Goal: Transaction & Acquisition: Purchase product/service

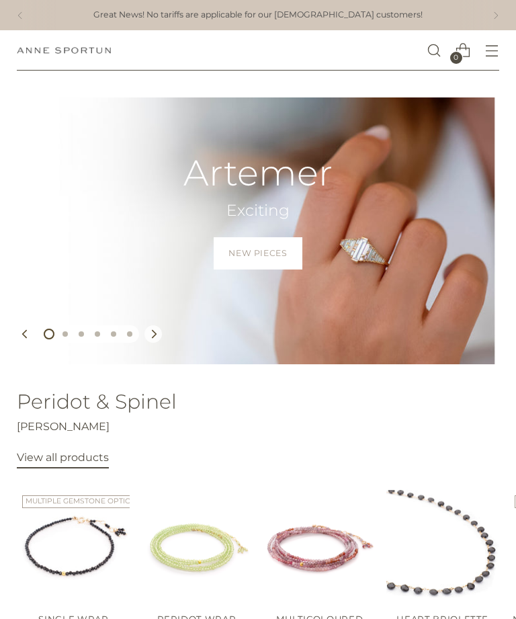
click at [490, 55] on icon "Open menu modal" at bounding box center [492, 51] width 14 height 14
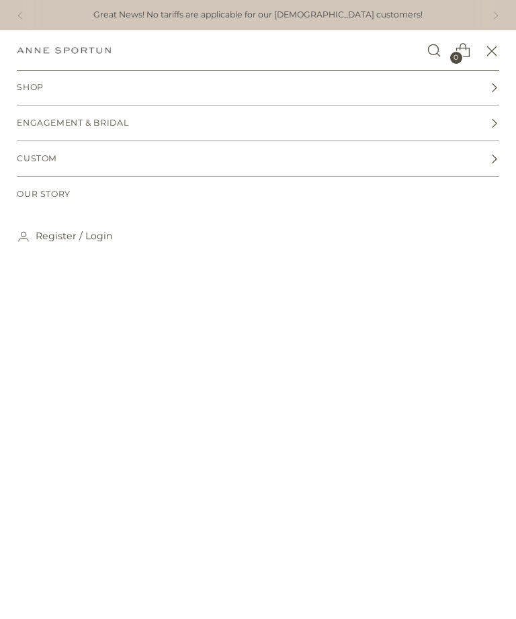
click at [118, 87] on link "Shop" at bounding box center [258, 87] width 482 height 35
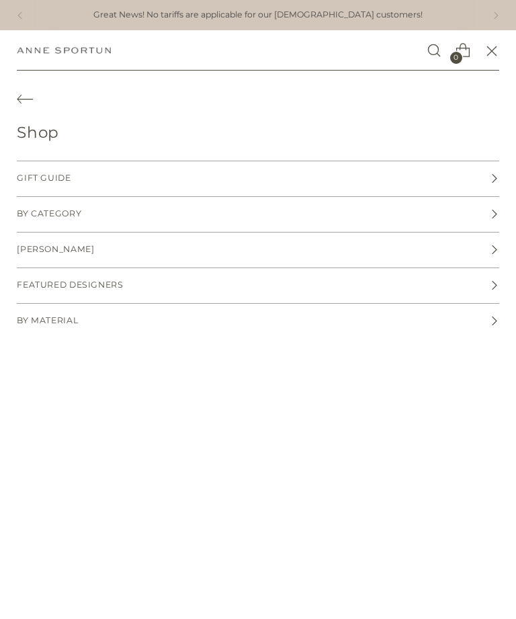
click at [122, 252] on link "[PERSON_NAME]" at bounding box center [258, 250] width 482 height 35
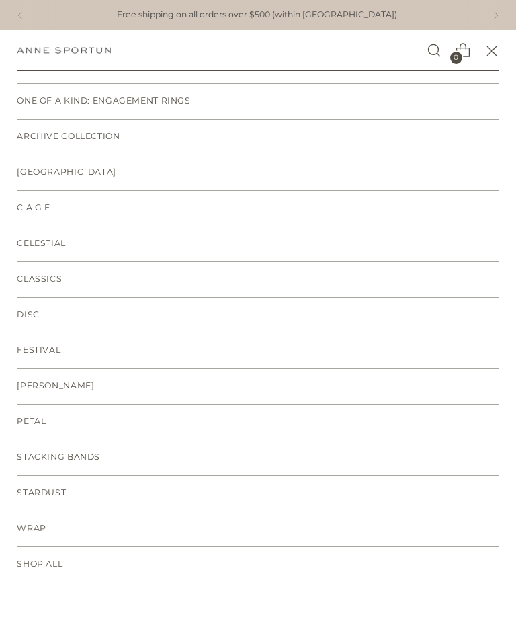
scroll to position [149, 0]
click at [38, 561] on span "Shop All" at bounding box center [40, 564] width 46 height 13
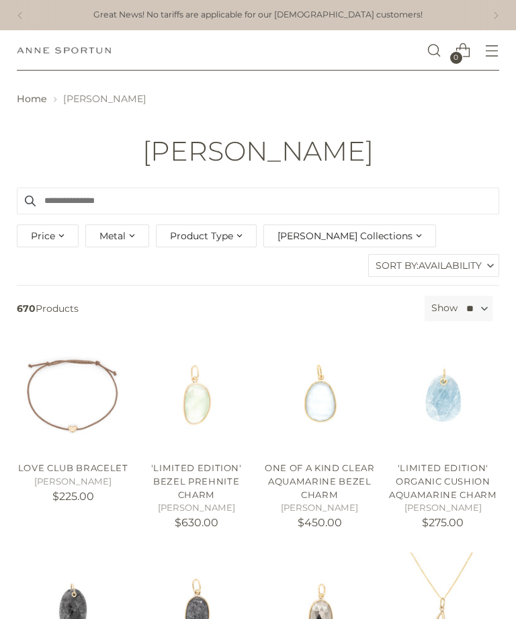
click at [231, 241] on div "Product Type" at bounding box center [206, 235] width 101 height 23
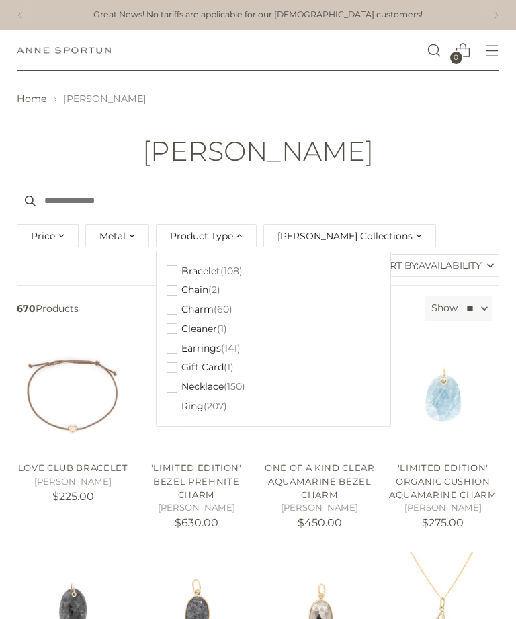
click at [226, 306] on span "(60)" at bounding box center [223, 309] width 19 height 11
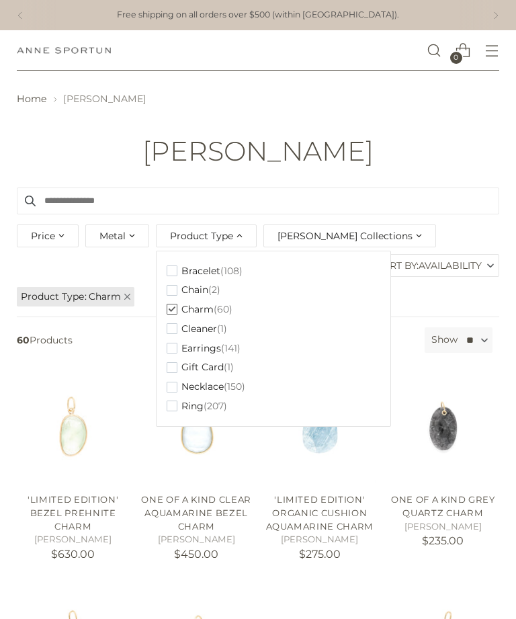
click at [492, 164] on header "Home Anne Sportun Anne Sportun" at bounding box center [258, 129] width 516 height 116
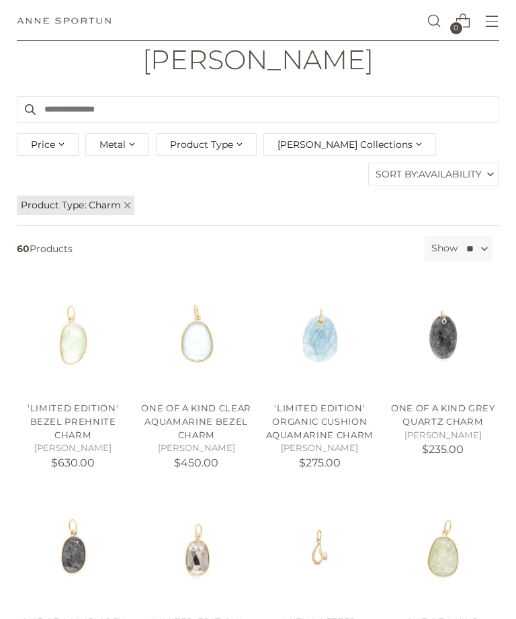
scroll to position [91, 0]
click at [270, 536] on img "Initial Letter Charm with Diamond" at bounding box center [320, 549] width 112 height 112
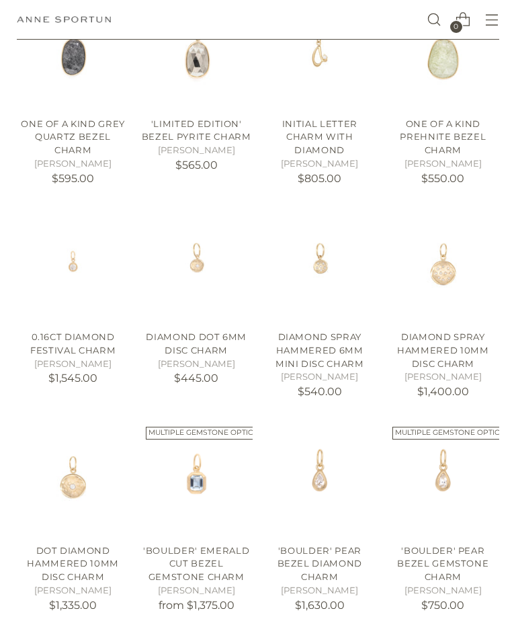
scroll to position [589, 0]
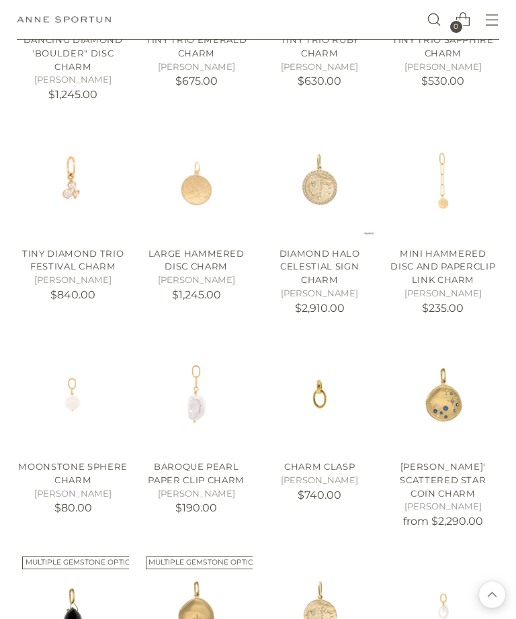
scroll to position [1313, 0]
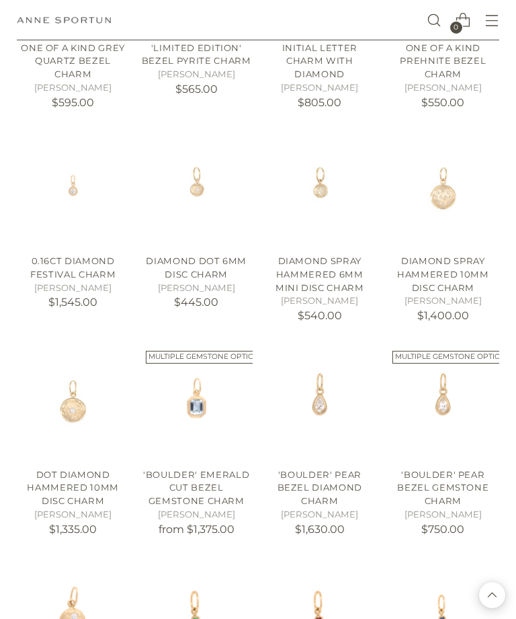
scroll to position [632, 0]
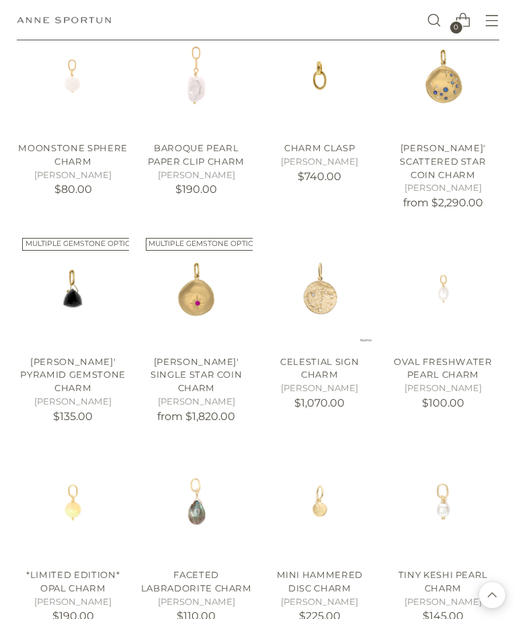
scroll to position [1661, 0]
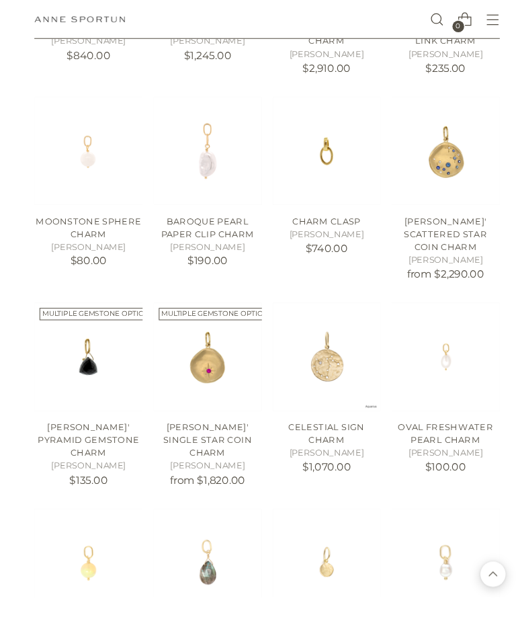
scroll to position [1649, 0]
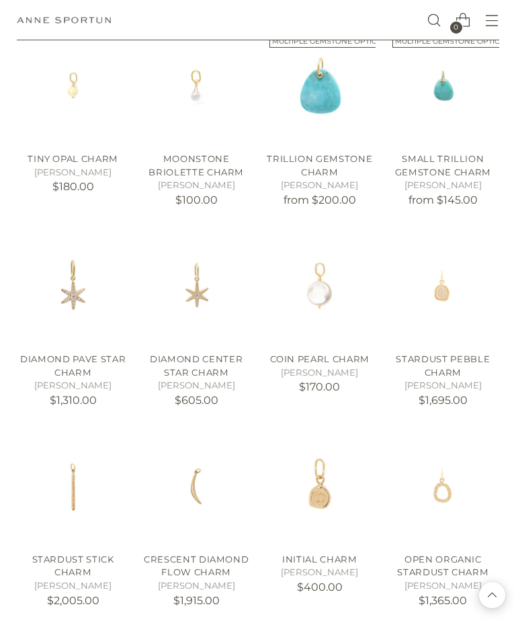
scroll to position [2294, 0]
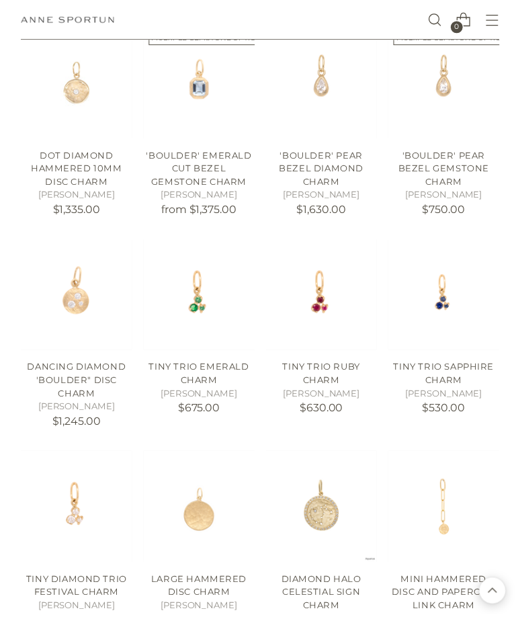
scroll to position [1073, 0]
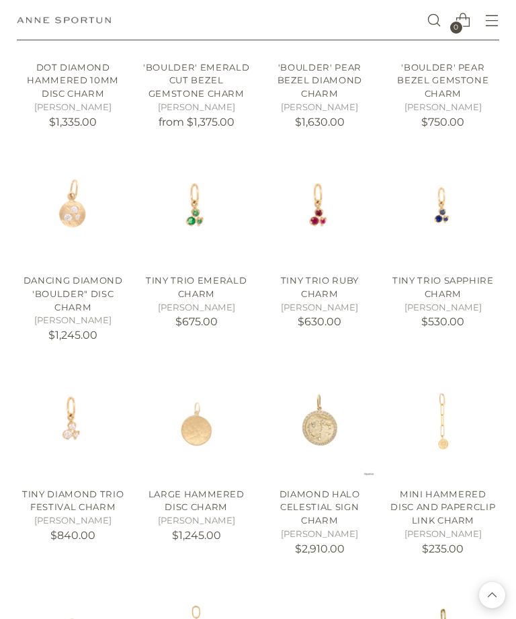
click at [450, 506] on link "Mini Hammered Disc and Paperclip Link Charm" at bounding box center [442, 507] width 105 height 37
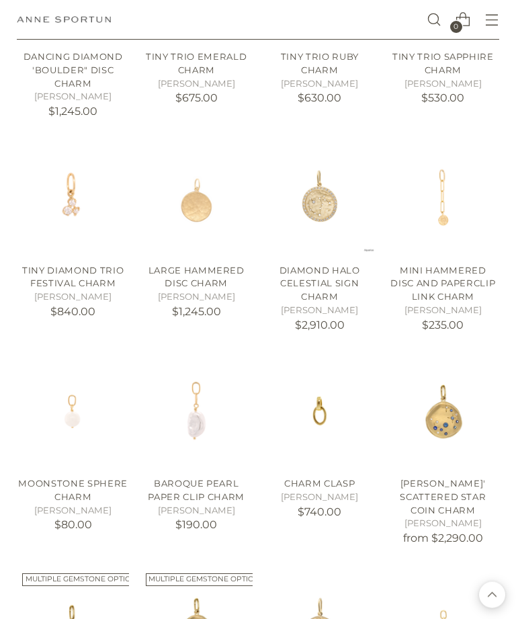
scroll to position [1302, 0]
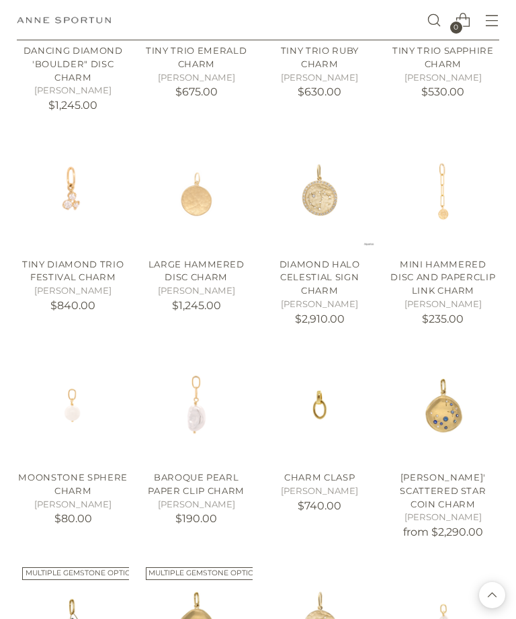
click at [454, 474] on link "[PERSON_NAME]' Scattered Star Coin Charm" at bounding box center [443, 490] width 86 height 37
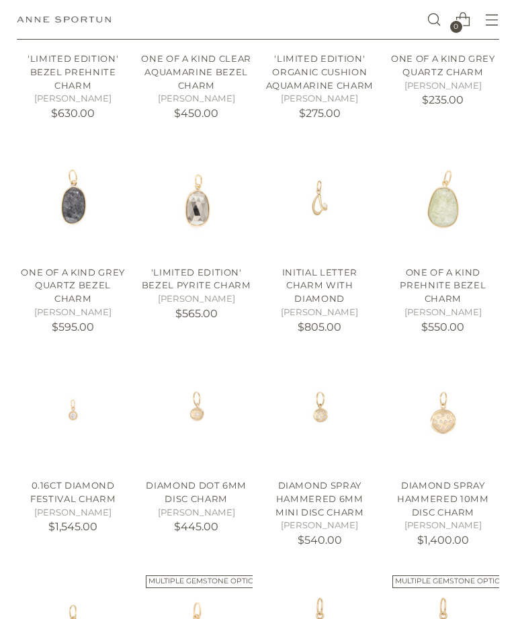
scroll to position [441, 0]
click at [330, 489] on link "Diamond Spray Hammered 6mm Mini Disc Charm" at bounding box center [320, 498] width 89 height 37
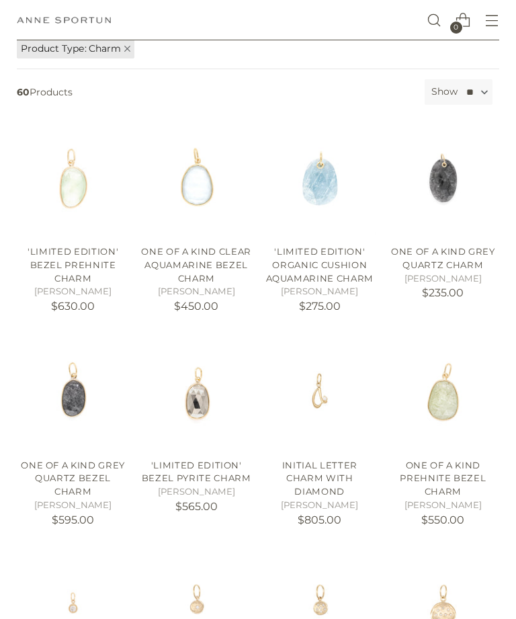
scroll to position [271, 0]
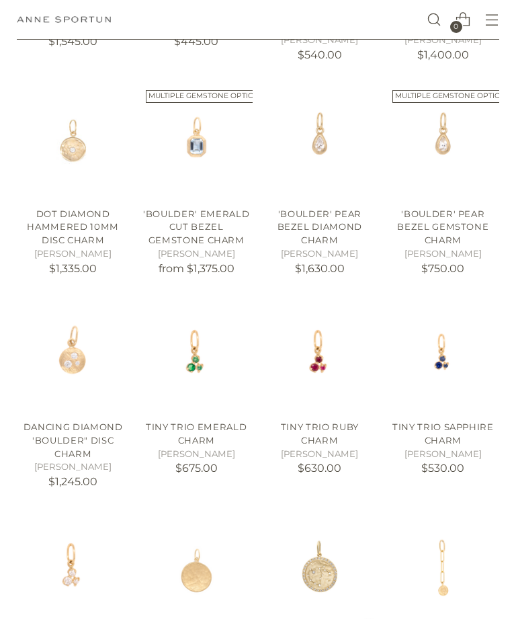
scroll to position [936, 0]
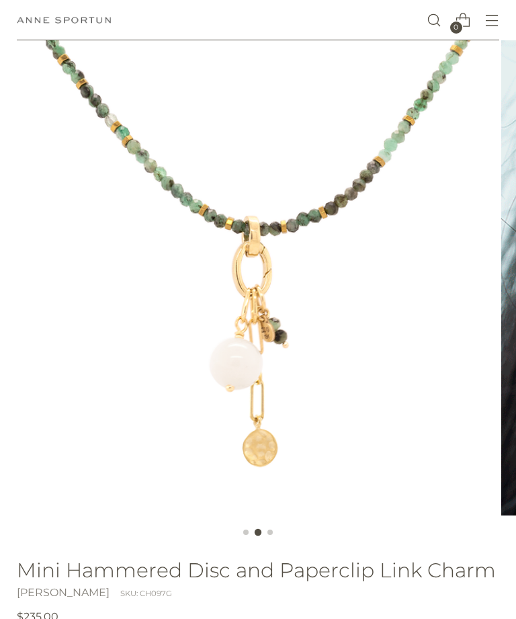
scroll to position [83, 0]
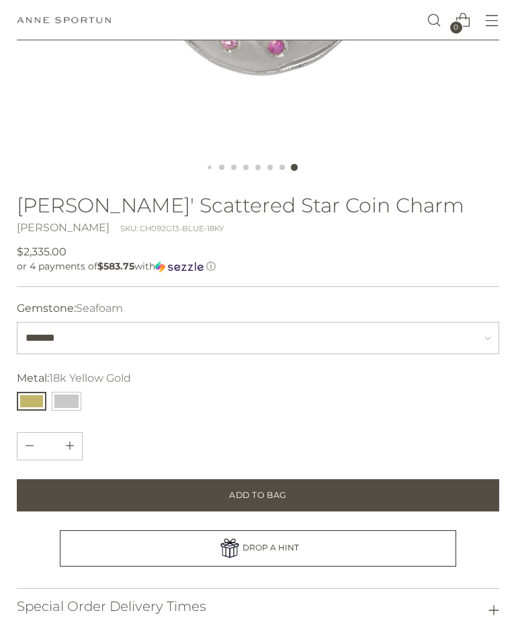
scroll to position [450, 0]
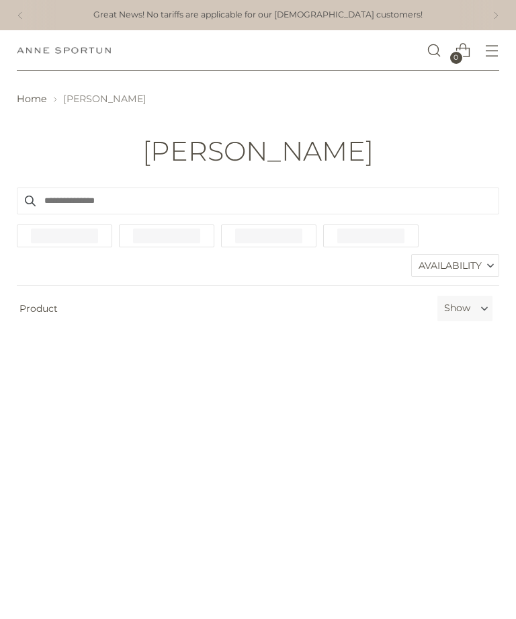
scroll to position [43, 0]
